Goal: Task Accomplishment & Management: Manage account settings

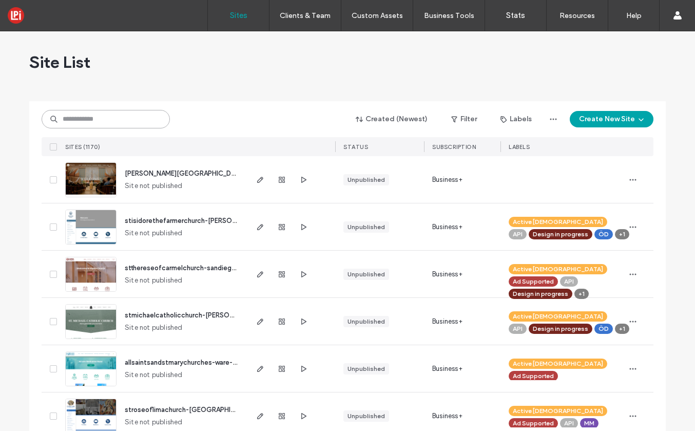
click at [86, 118] on input at bounding box center [106, 119] width 128 height 18
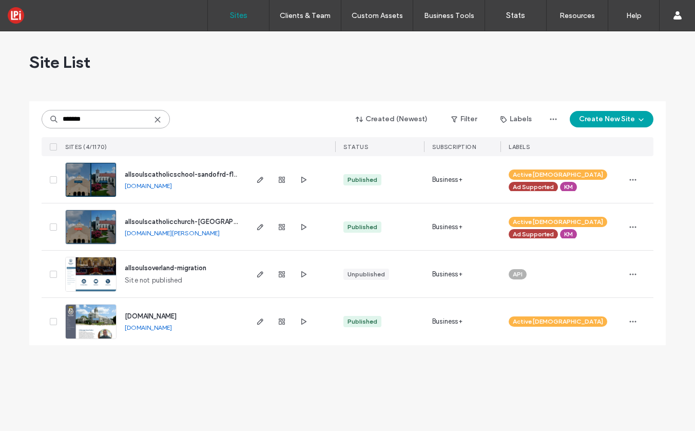
type input "*******"
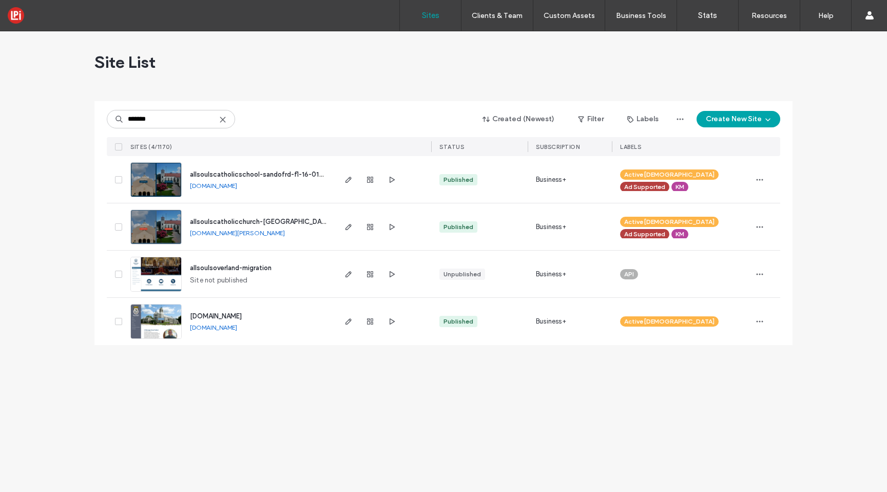
click at [229, 217] on div "allsoulscatholicchurch-sanford-fl-16-0197" at bounding box center [258, 222] width 136 height 10
click at [230, 219] on span "allsoulscatholicchurch-sanford-fl-16-0197" at bounding box center [279, 222] width 178 height 8
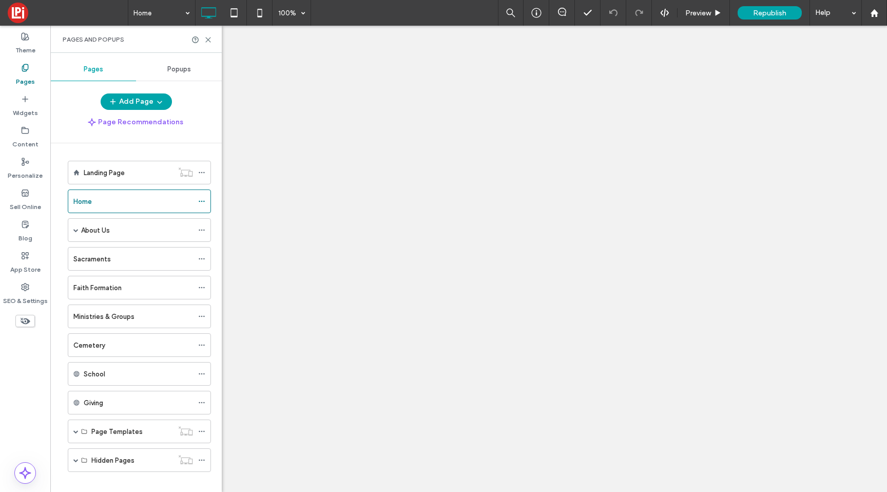
click at [202, 226] on div "Home 100% Preview Republish Help Site Comments Team & Clients Automate new comm…" at bounding box center [443, 246] width 887 height 492
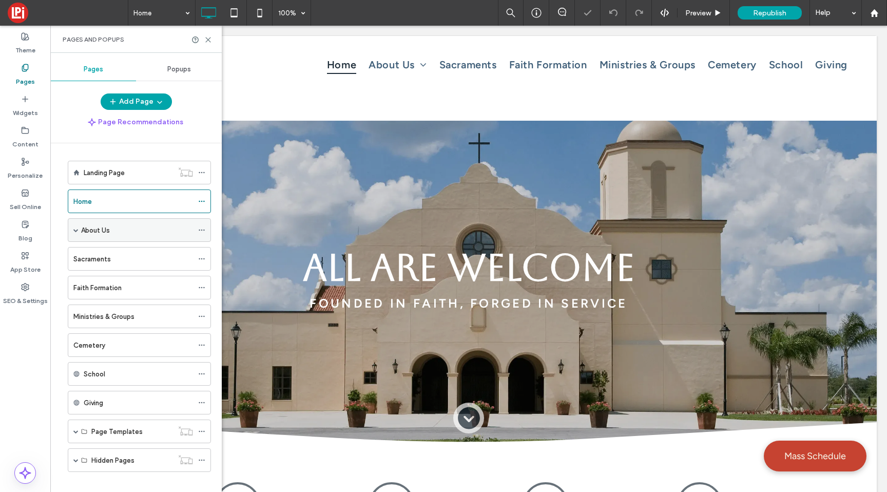
click at [202, 228] on icon at bounding box center [201, 229] width 7 height 7
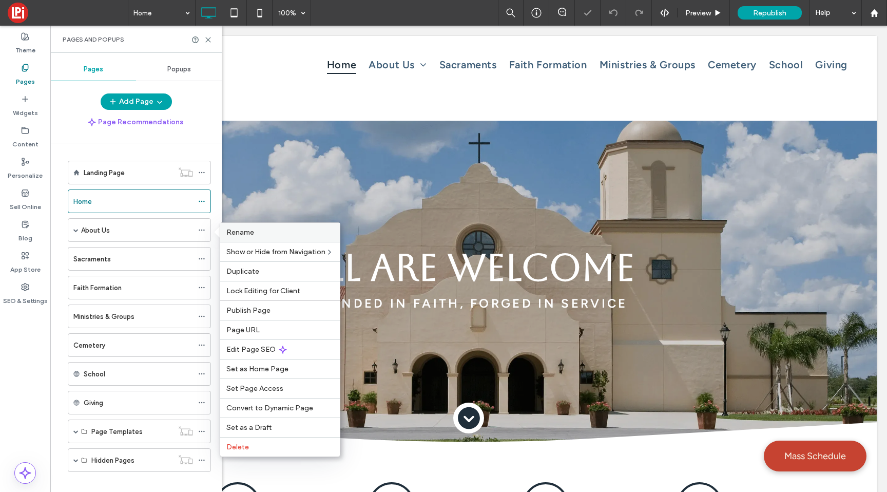
click at [235, 230] on span "Rename" at bounding box center [240, 232] width 28 height 9
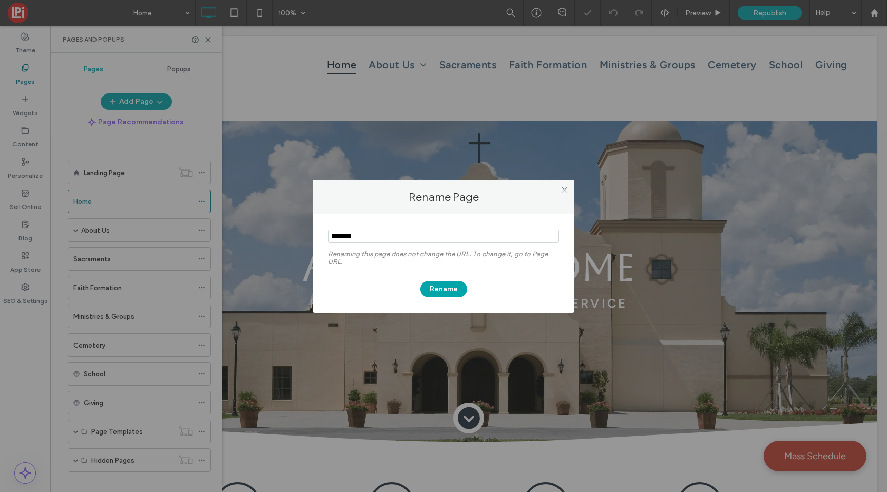
click at [342, 233] on input "notEmpty" at bounding box center [443, 235] width 231 height 13
type input "**********"
click at [451, 286] on button "Rename" at bounding box center [443, 289] width 47 height 16
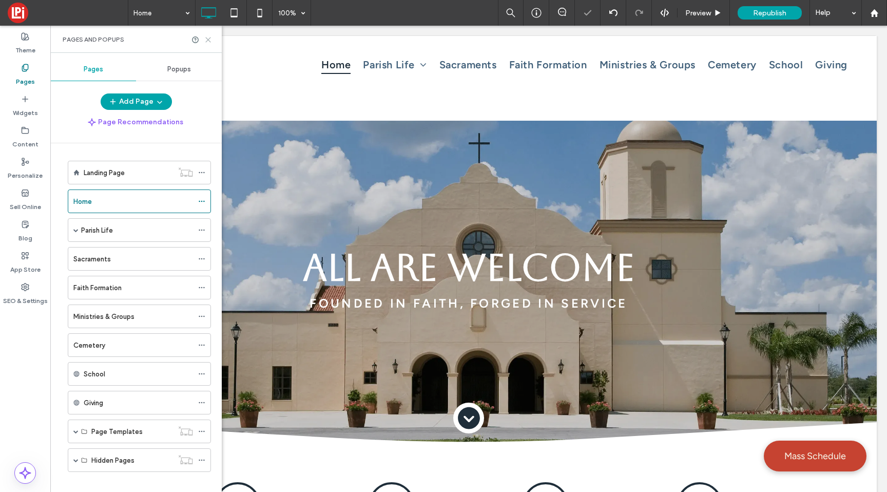
click at [207, 37] on icon at bounding box center [208, 40] width 8 height 8
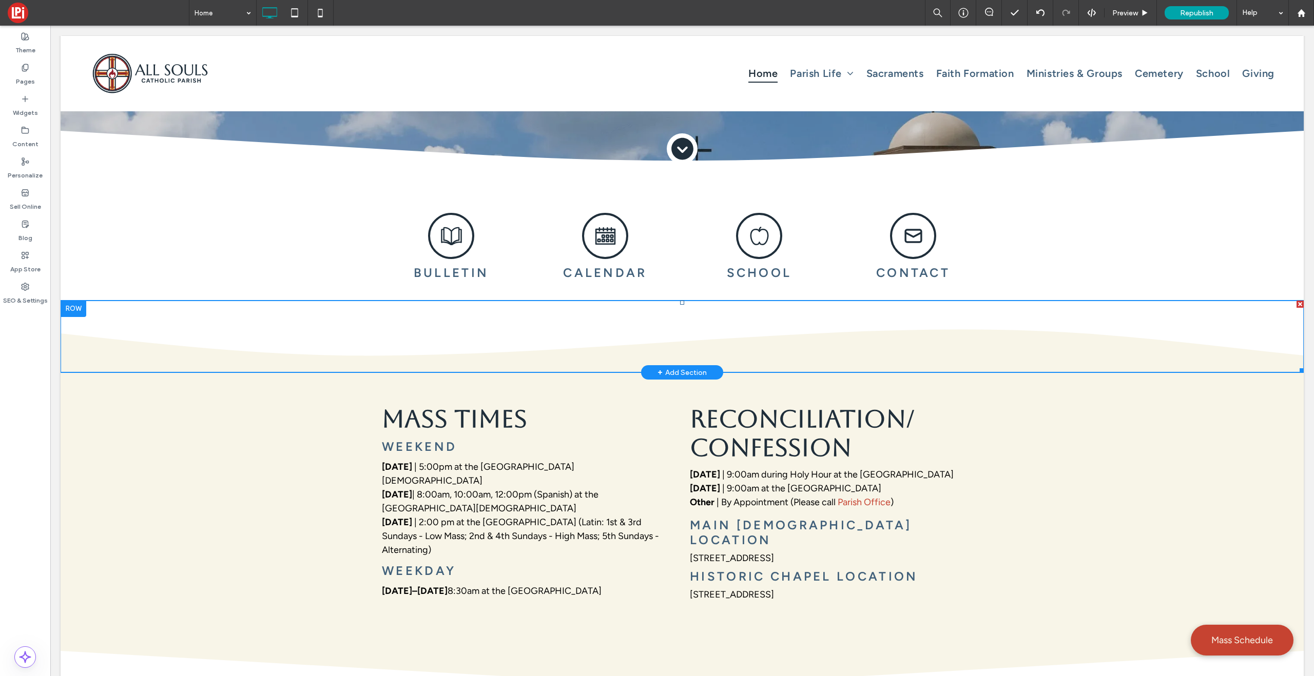
scroll to position [297, 0]
